Goal: Task Accomplishment & Management: Complete application form

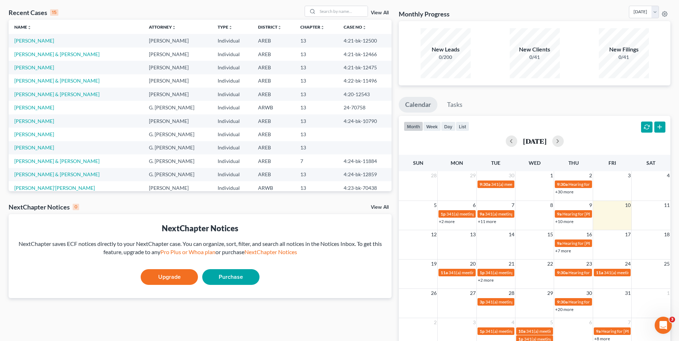
drag, startPoint x: 339, startPoint y: 50, endPoint x: 353, endPoint y: 18, distance: 34.8
click at [339, 50] on td "4:21-bk-12466" at bounding box center [365, 54] width 54 height 13
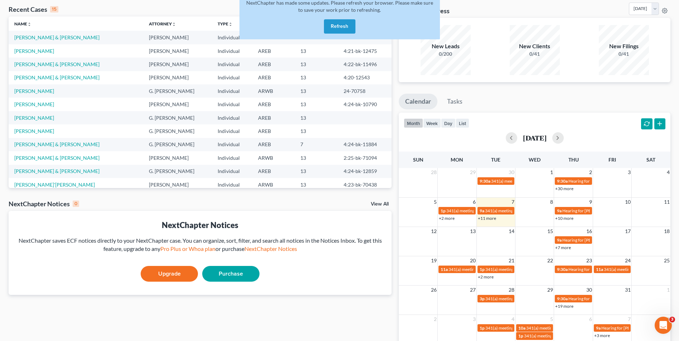
click at [334, 18] on div "NextChapter has made some updates. Please refresh your browser. Please make sur…" at bounding box center [339, 17] width 200 height 46
click at [338, 25] on button "Refresh" at bounding box center [339, 26] width 31 height 14
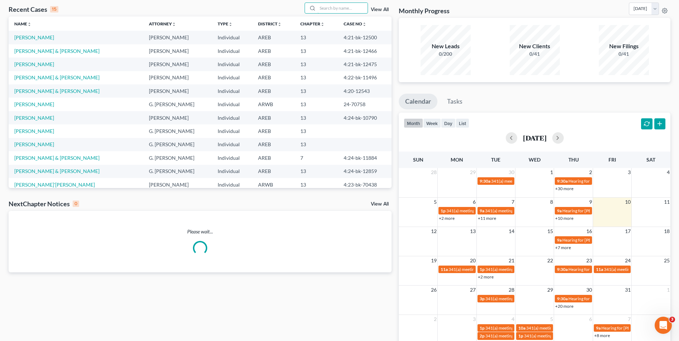
click at [328, 9] on input "search" at bounding box center [342, 8] width 50 height 10
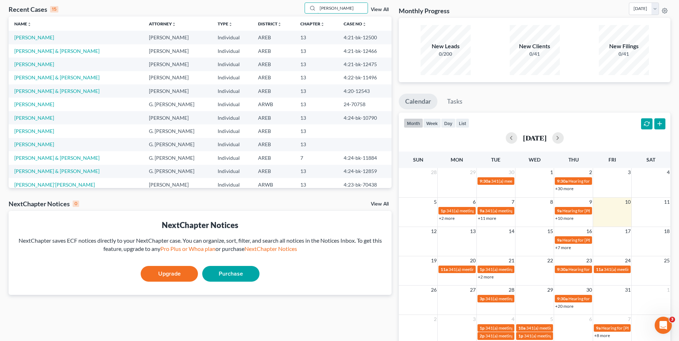
type input "[PERSON_NAME]"
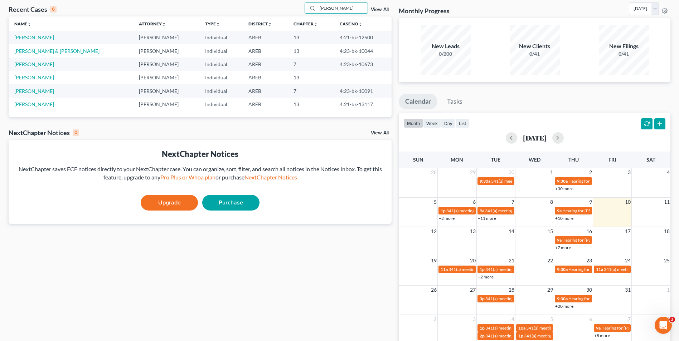
click at [42, 39] on link "[PERSON_NAME]" at bounding box center [34, 37] width 40 height 6
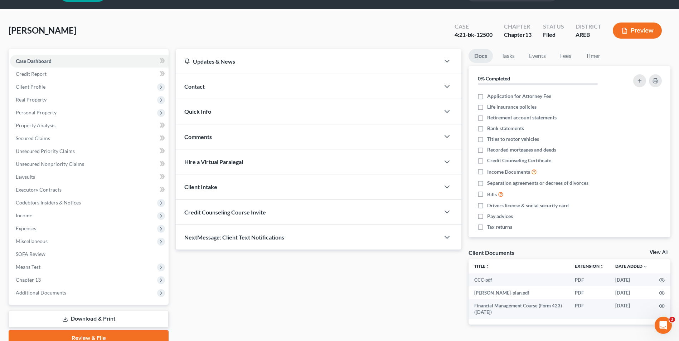
scroll to position [52, 0]
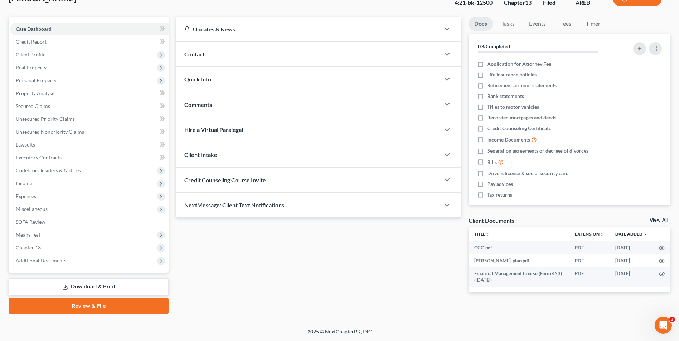
click at [43, 186] on span "Income" at bounding box center [89, 183] width 159 height 13
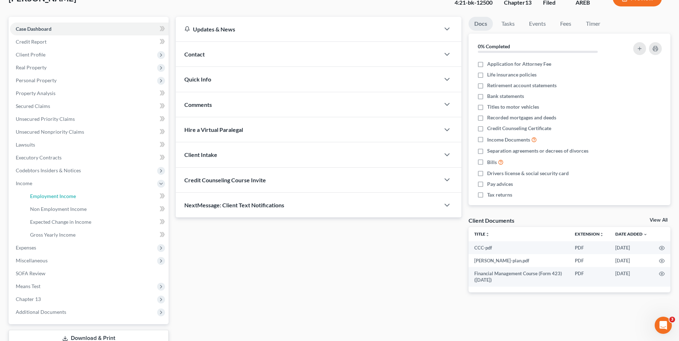
click at [44, 198] on span "Employment Income" at bounding box center [53, 196] width 46 height 6
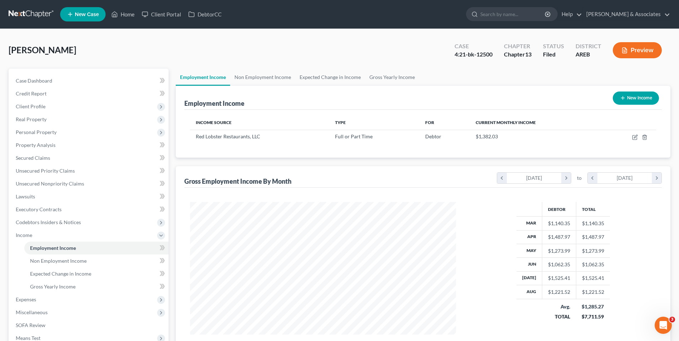
scroll to position [133, 280]
click at [246, 79] on link "Non Employment Income" at bounding box center [262, 77] width 65 height 17
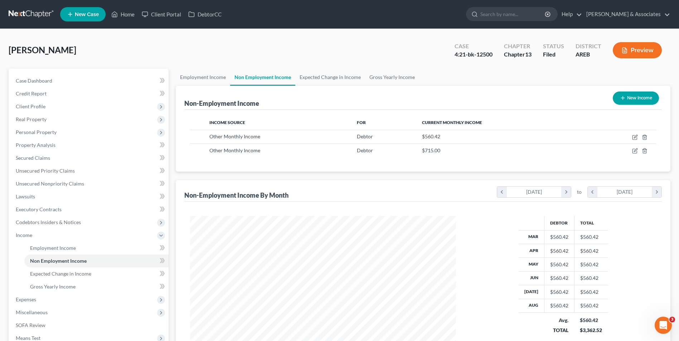
scroll to position [133, 280]
click at [84, 118] on span "Real Property" at bounding box center [89, 119] width 159 height 13
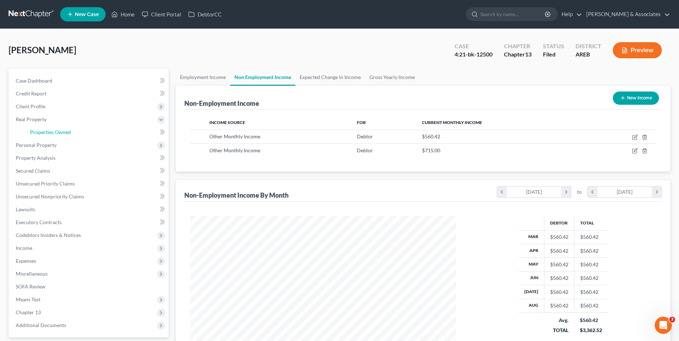
click at [79, 131] on link "Properties Owned" at bounding box center [96, 132] width 144 height 13
